Goal: Check status: Check status

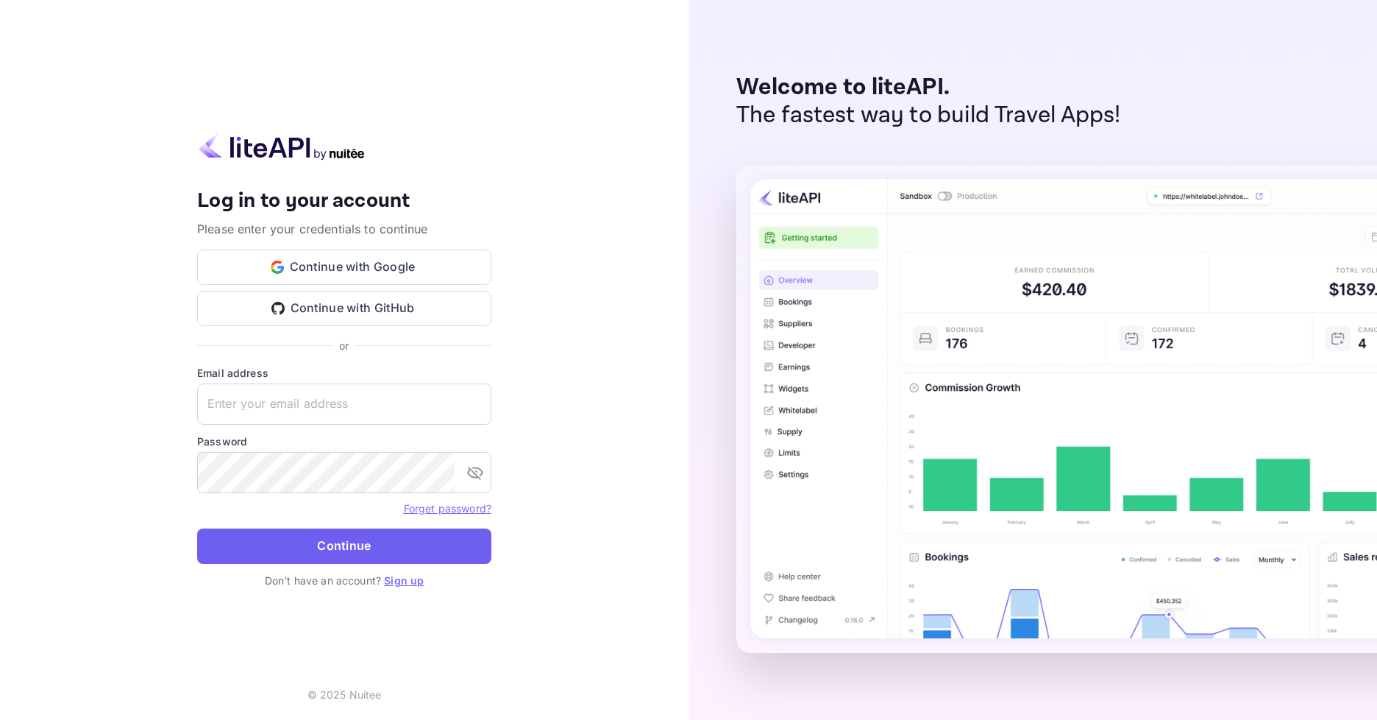
type input "[EMAIL_ADDRESS][DOMAIN_NAME]"
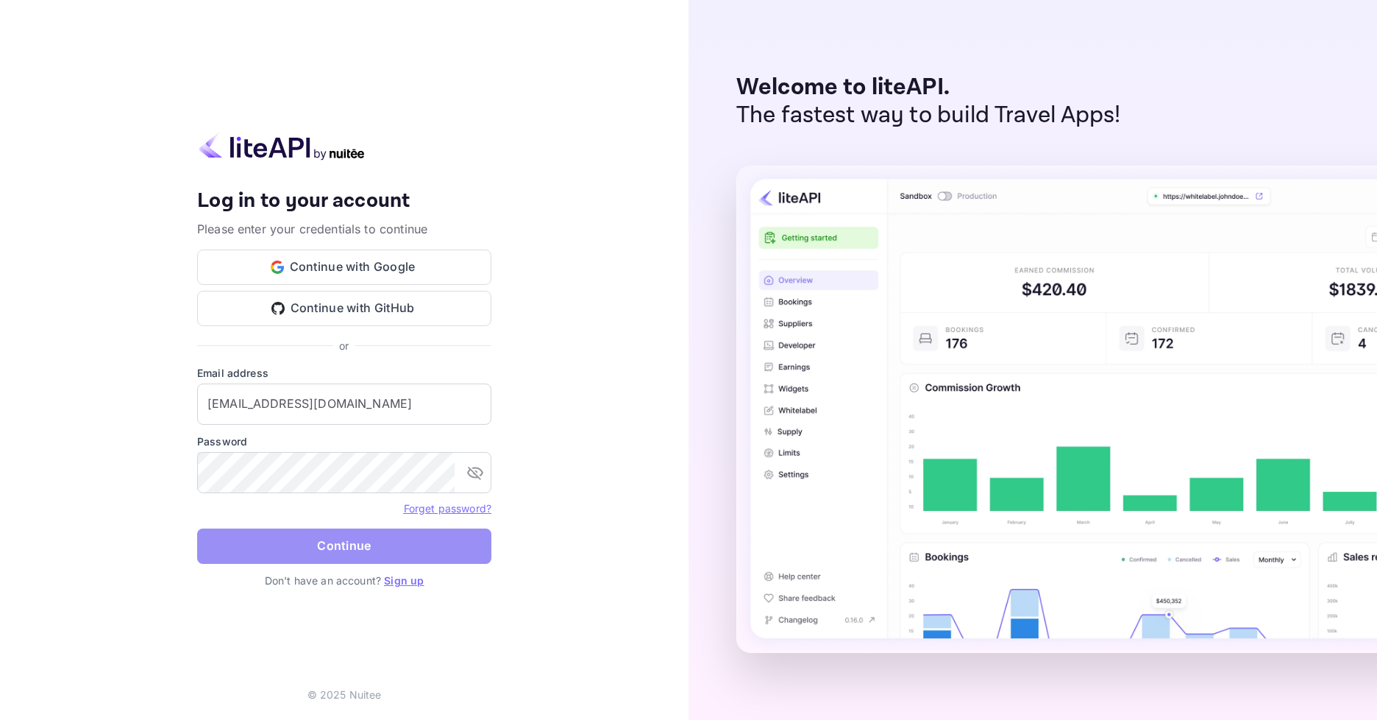
click at [313, 550] on button "Continue" at bounding box center [344, 545] width 294 height 35
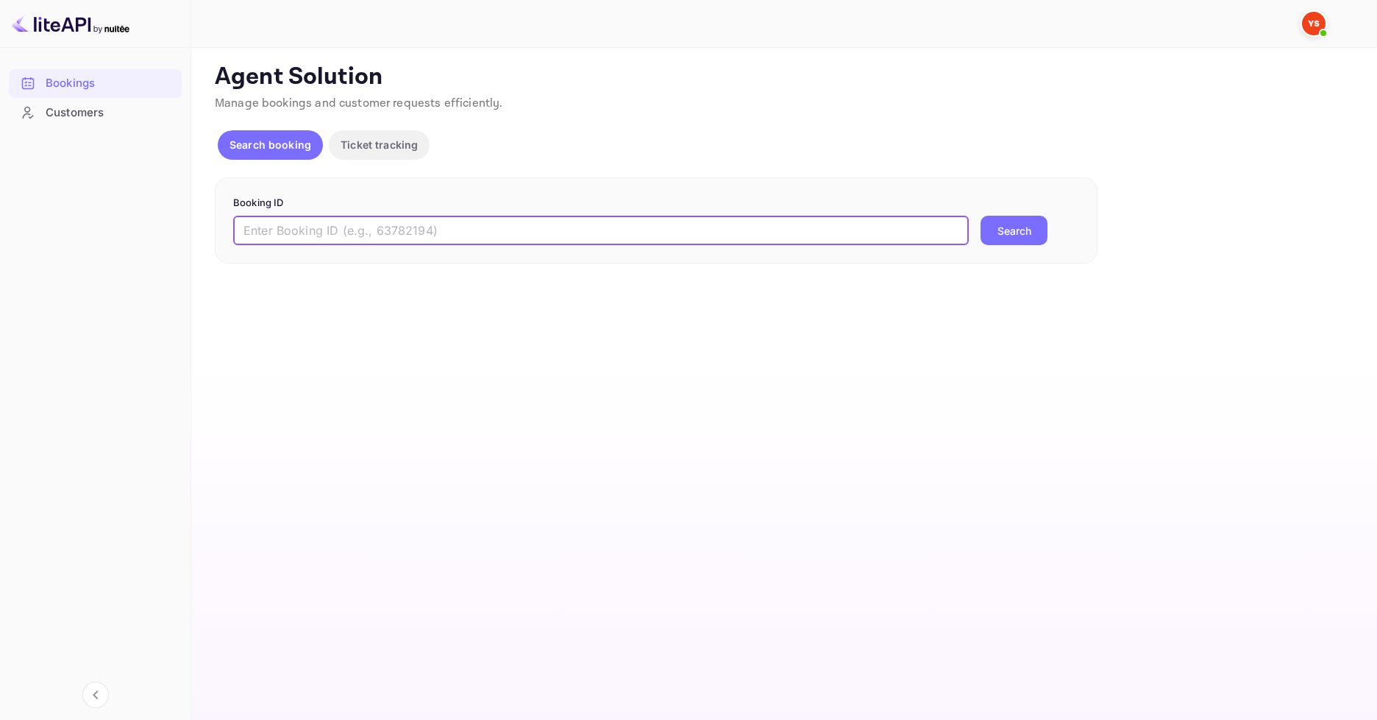
click at [394, 237] on input "text" at bounding box center [601, 230] width 736 height 29
paste input "9538903"
type input "9538903"
click at [981, 216] on button "Search" at bounding box center [1014, 230] width 67 height 29
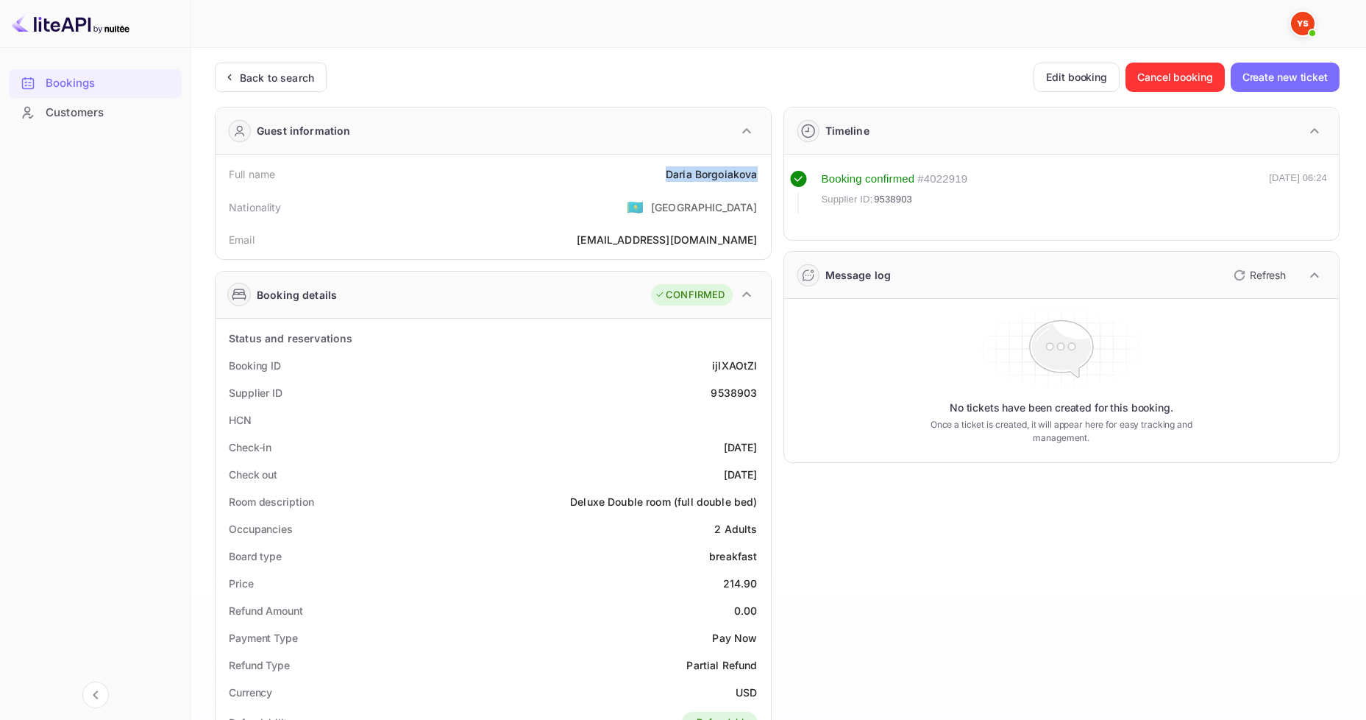
drag, startPoint x: 660, startPoint y: 172, endPoint x: 736, endPoint y: 170, distance: 75.8
click at [763, 170] on div "Full name [PERSON_NAME]" at bounding box center [493, 173] width 544 height 27
copy div "[PERSON_NAME]"
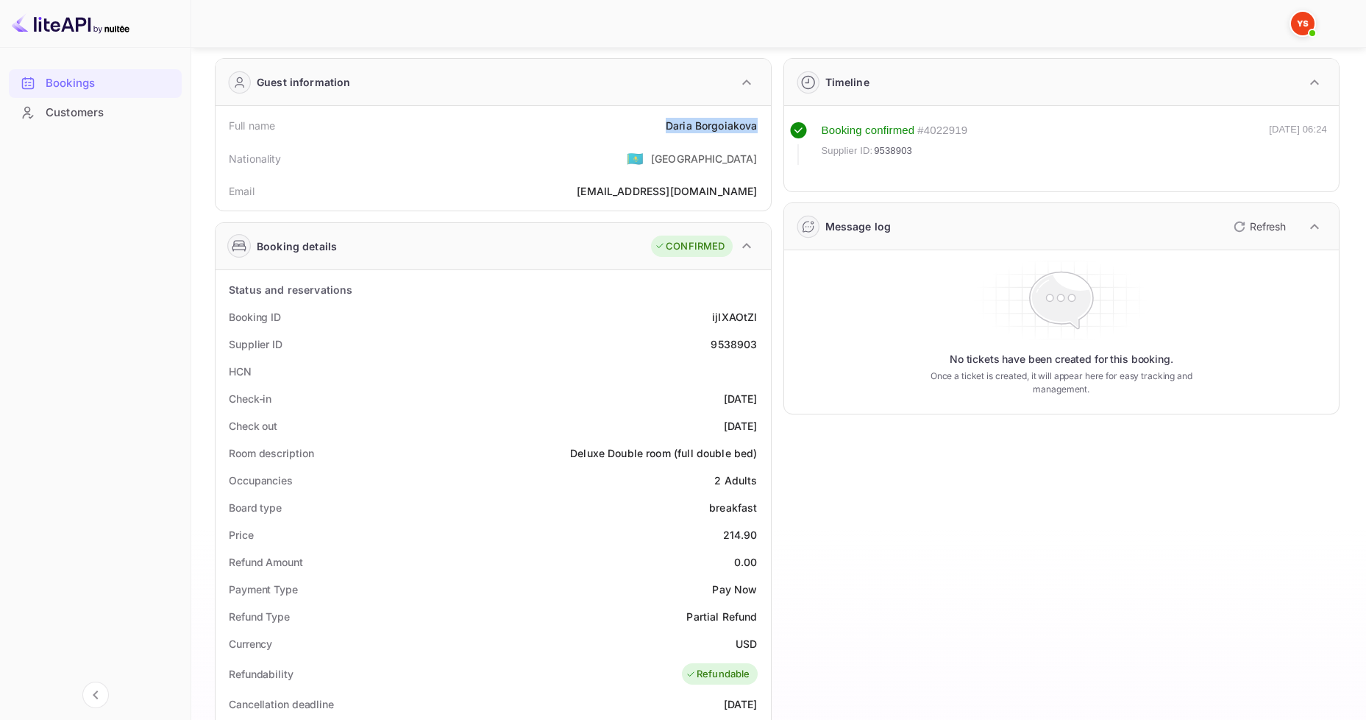
scroll to position [74, 0]
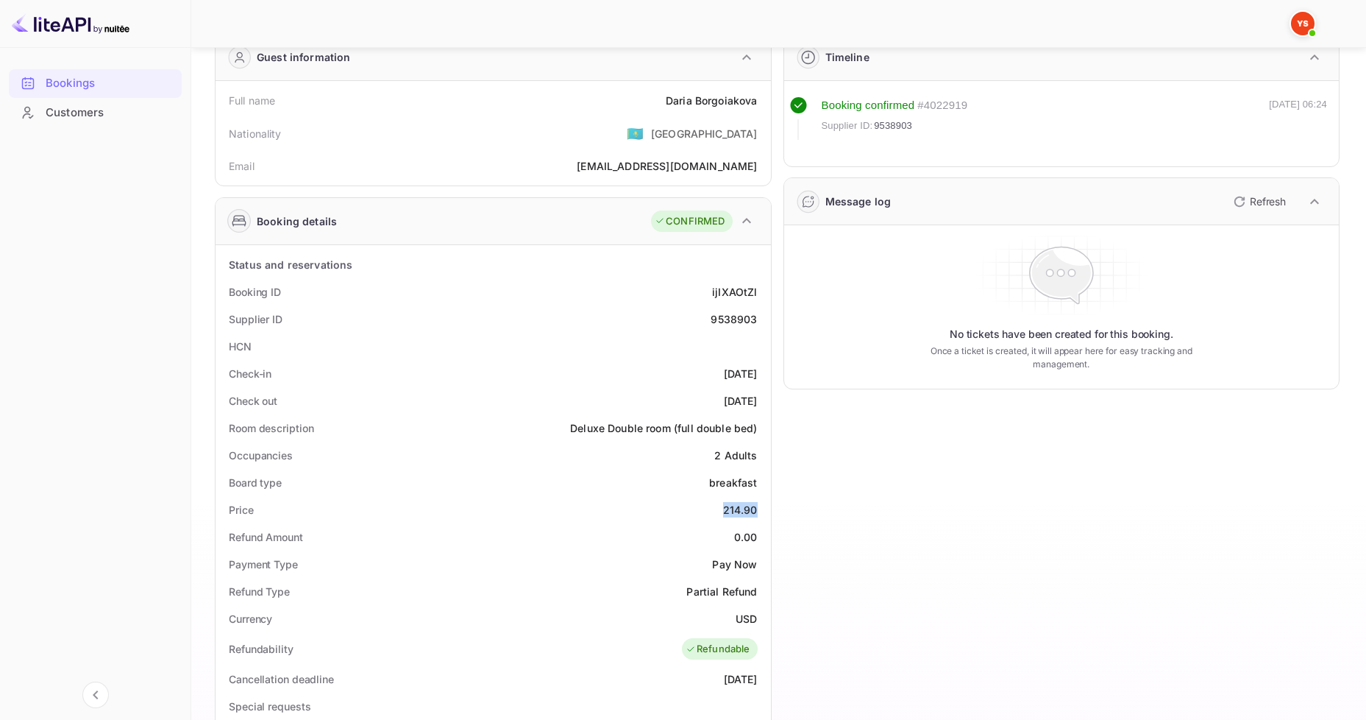
drag, startPoint x: 715, startPoint y: 513, endPoint x: 761, endPoint y: 516, distance: 45.7
click at [761, 516] on div "Price 214.90" at bounding box center [493, 509] width 544 height 27
copy div "214.90"
